Goal: Transaction & Acquisition: Download file/media

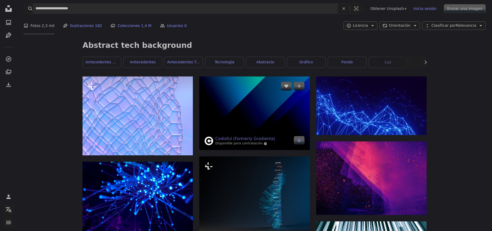
click at [232, 111] on img at bounding box center [254, 112] width 110 height 73
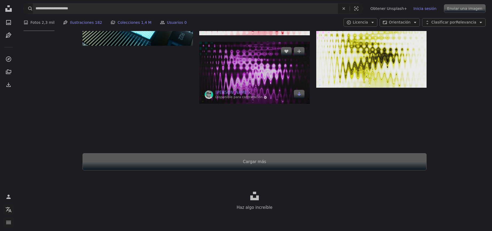
scroll to position [501, 0]
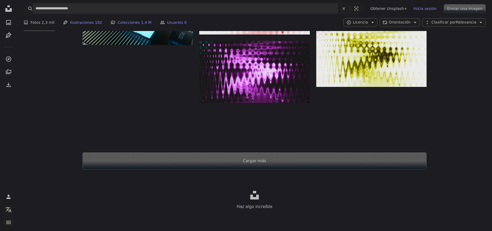
click at [261, 162] on button "Cargar más" at bounding box center [254, 160] width 344 height 17
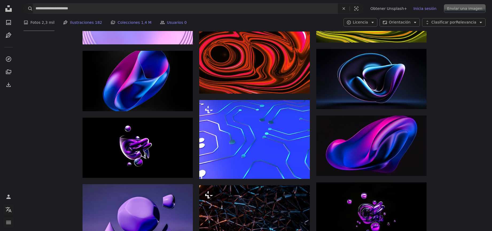
scroll to position [1438, 0]
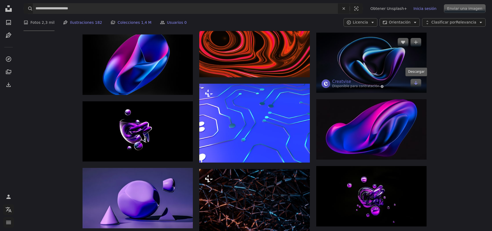
click at [415, 84] on icon "Arrow pointing down" at bounding box center [415, 83] width 4 height 6
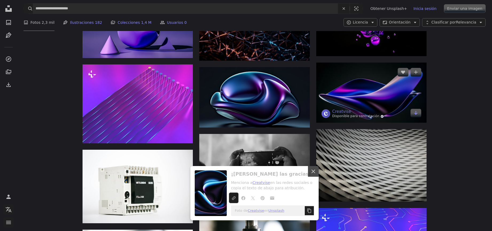
scroll to position [1607, 0]
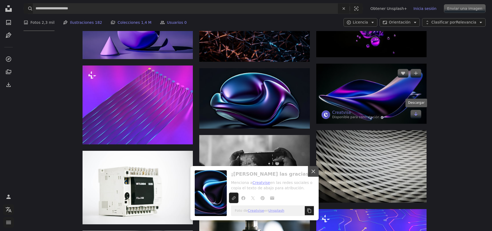
click at [414, 112] on icon "Arrow pointing down" at bounding box center [415, 114] width 4 height 6
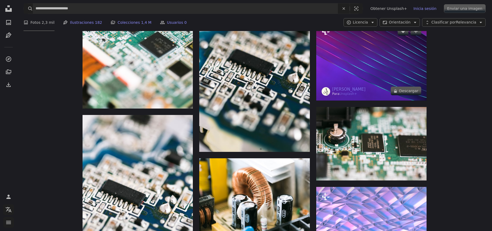
scroll to position [867, 0]
